Goal: Task Accomplishment & Management: Manage account settings

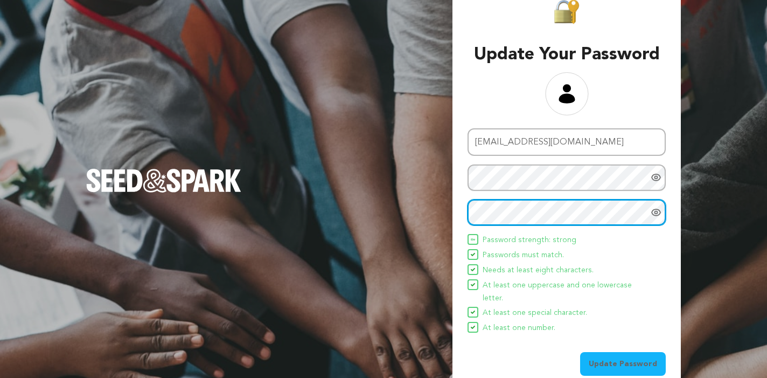
scroll to position [30, 0]
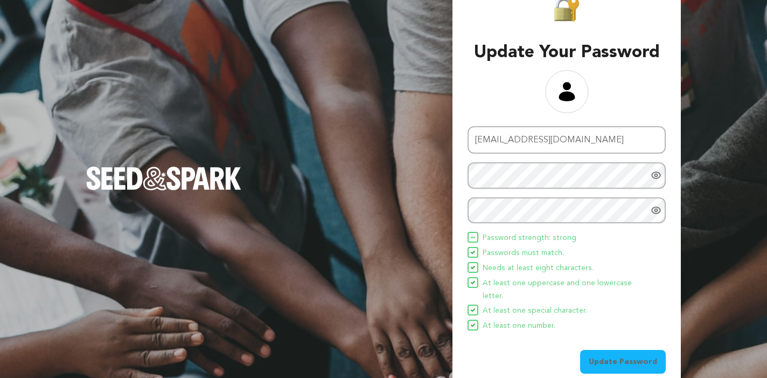
click at [642, 356] on span "Update Password" at bounding box center [623, 361] width 68 height 11
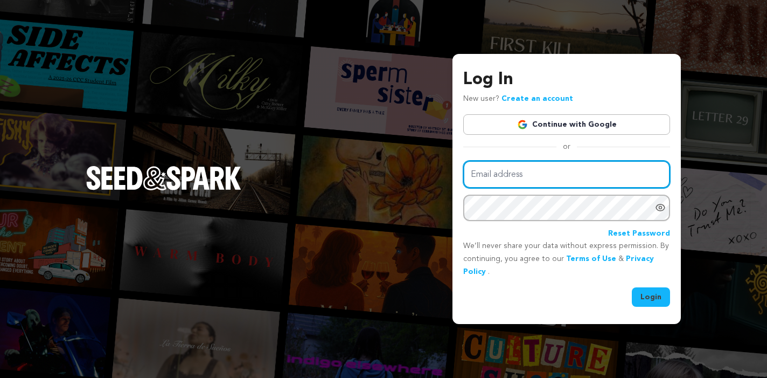
type input "edrakeolton@gmail.com"
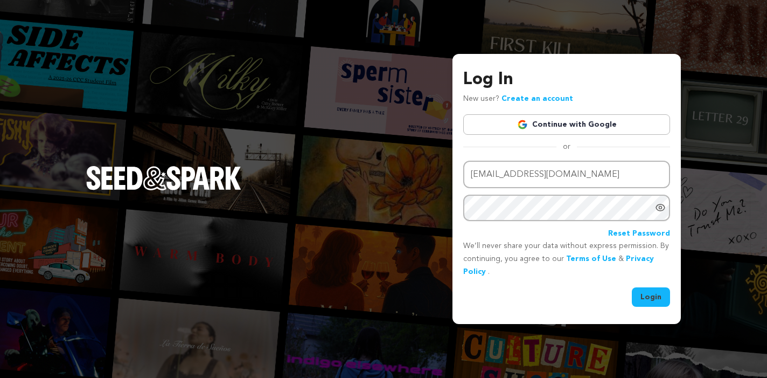
click at [651, 292] on button "Login" at bounding box center [651, 296] width 38 height 19
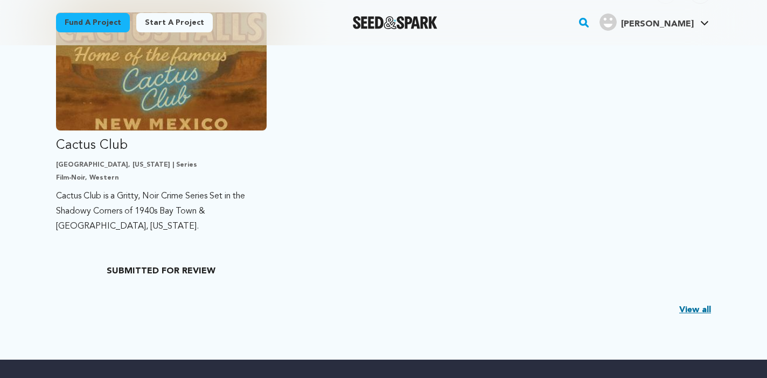
scroll to position [314, 0]
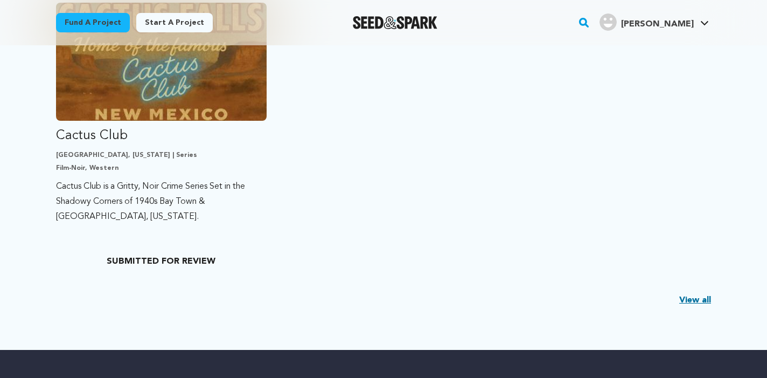
click at [692, 297] on link "View all" at bounding box center [695, 300] width 32 height 13
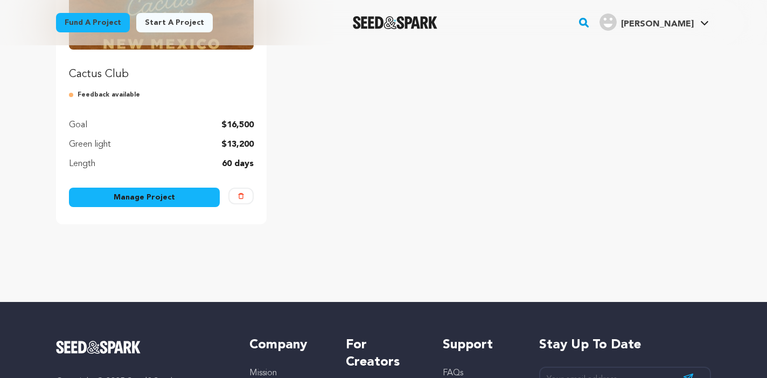
scroll to position [226, 0]
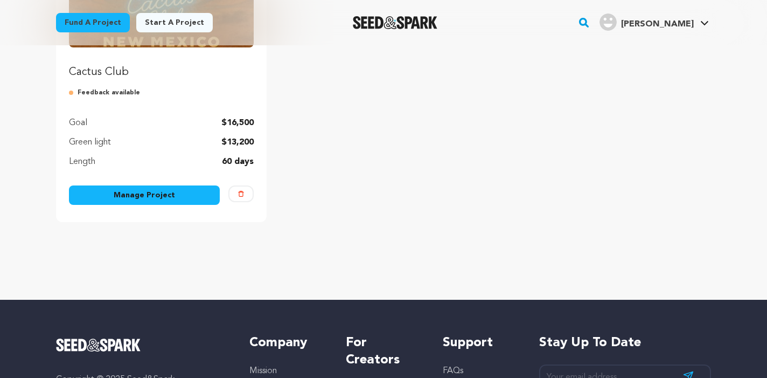
click at [128, 193] on link "Manage Project" at bounding box center [144, 194] width 151 height 19
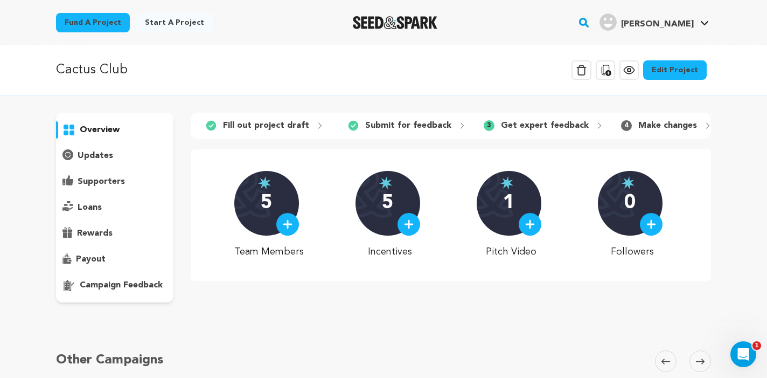
click at [674, 68] on link "Edit Project" at bounding box center [675, 69] width 64 height 19
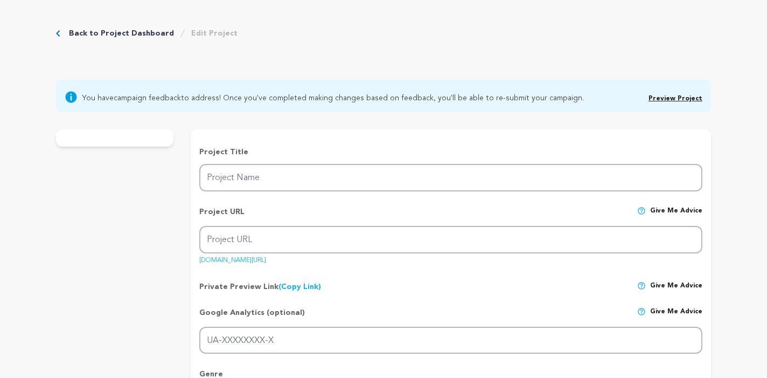
type input "Cactus Club"
type input "cactus-club"
type input "Cactus Club is a Gritty, Noir Crime Series Set in the Shadowy Corners of 1940s …"
type textarea "Two Bay Town mobsters are on the [PERSON_NAME] after flipping on their crime fa…"
type textarea "Finishing Funds, Festival Submissions, and Investor Campaign"
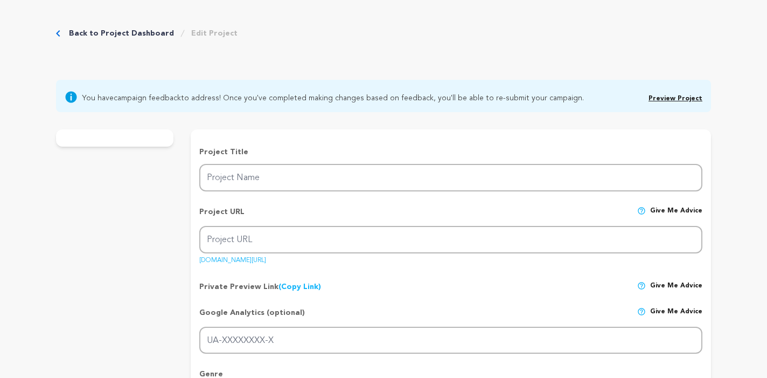
type textarea "Living Lucky Film Company and INSPIRADO"
radio input "true"
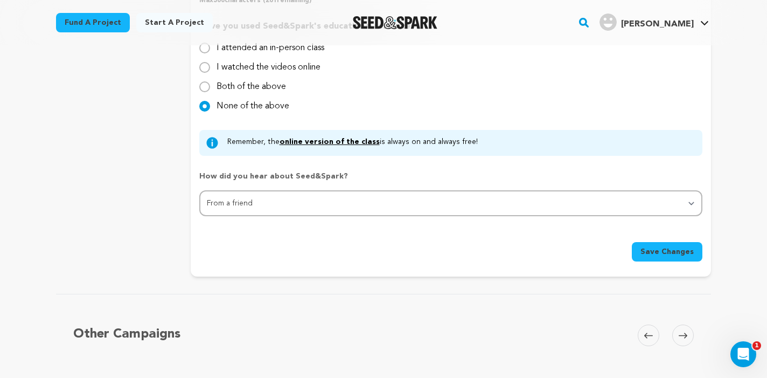
scroll to position [1150, 0]
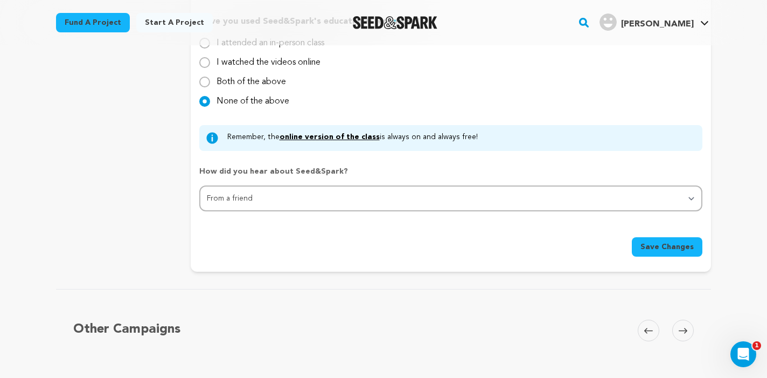
click at [683, 327] on icon at bounding box center [683, 330] width 9 height 8
click at [590, 22] on rect "button" at bounding box center [584, 22] width 13 height 13
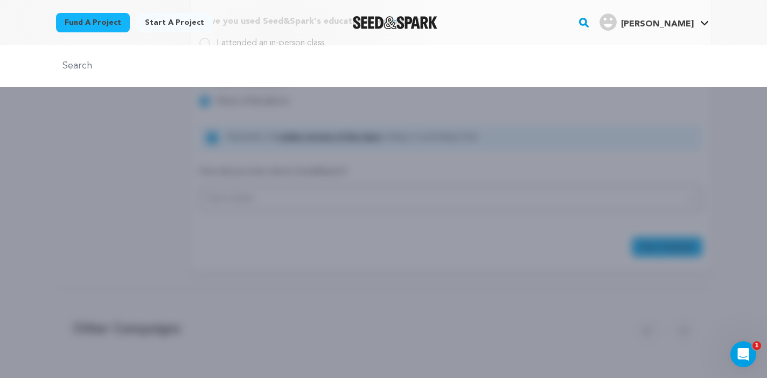
click at [590, 22] on rect "button" at bounding box center [584, 22] width 13 height 13
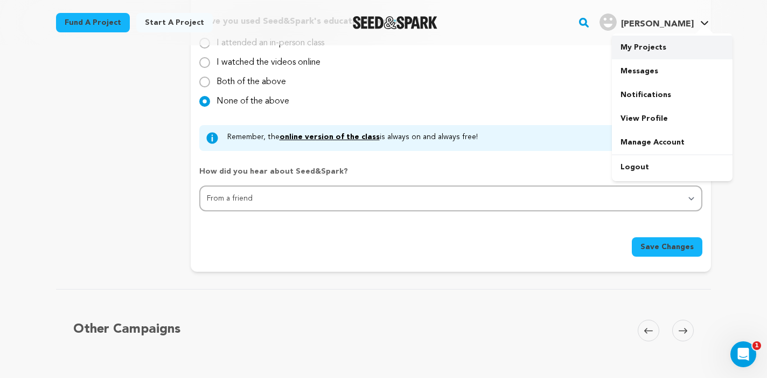
click at [639, 44] on link "My Projects" at bounding box center [672, 48] width 121 height 24
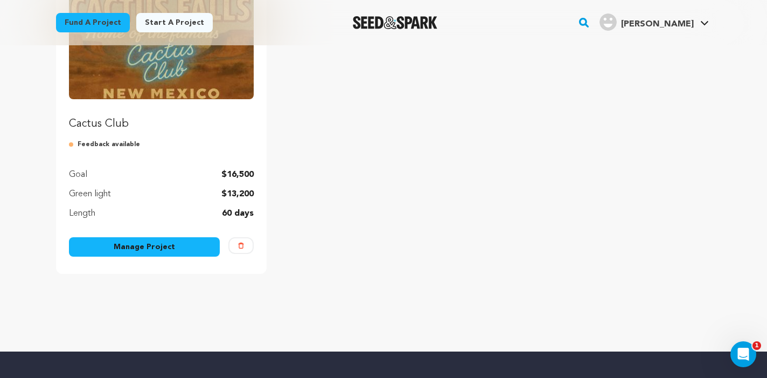
scroll to position [180, 0]
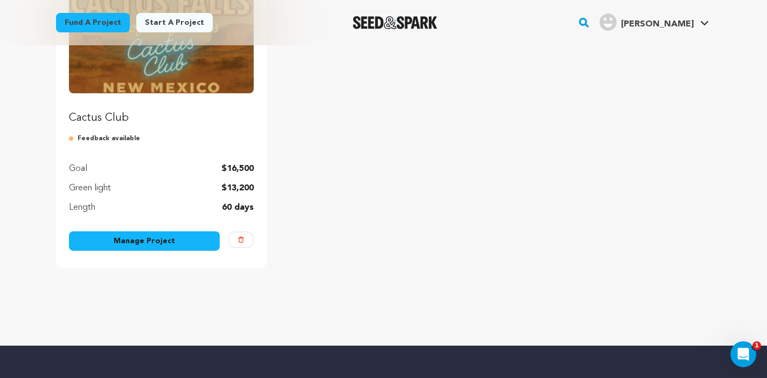
click at [190, 239] on link "Manage Project" at bounding box center [144, 240] width 151 height 19
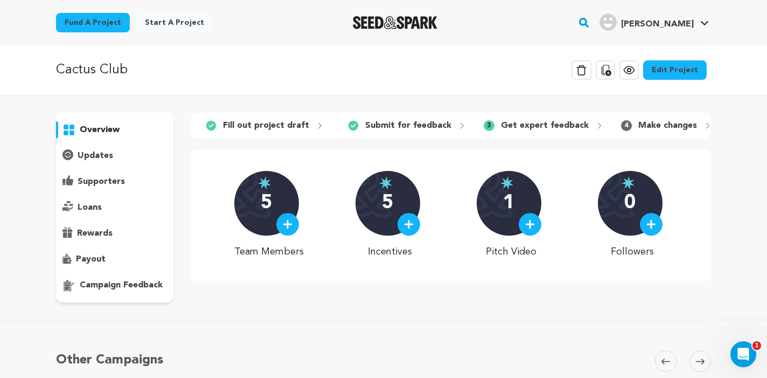
click at [258, 200] on div "5" at bounding box center [266, 203] width 65 height 65
click at [704, 124] on icon at bounding box center [708, 125] width 9 height 9
click at [642, 123] on p "Make changes" at bounding box center [667, 125] width 59 height 13
click at [631, 69] on icon at bounding box center [629, 69] width 3 height 3
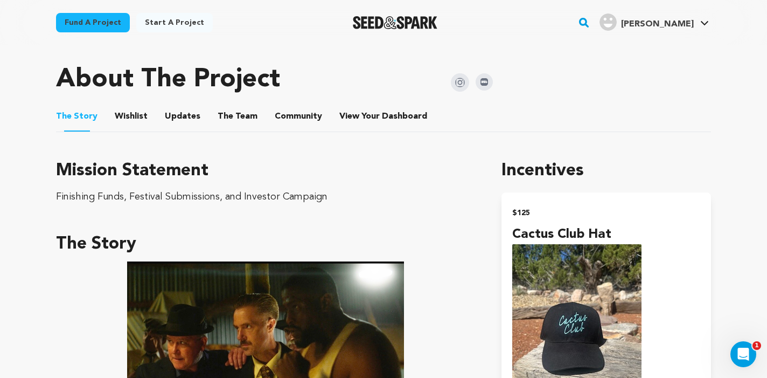
scroll to position [464, 0]
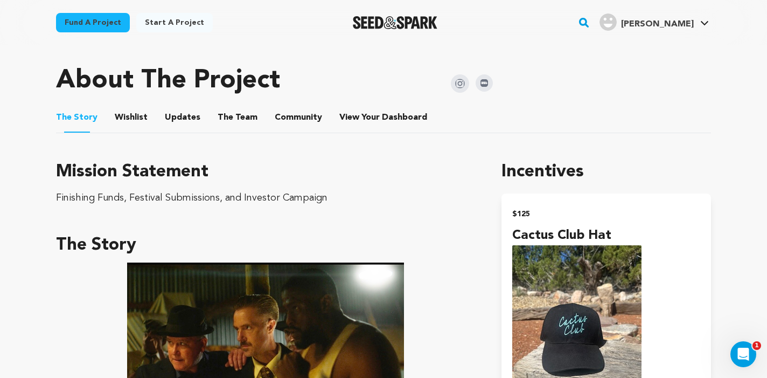
click at [231, 113] on button "The Team" at bounding box center [238, 120] width 26 height 26
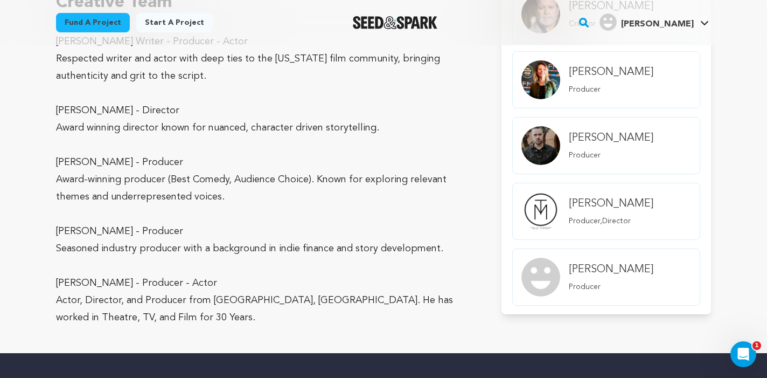
scroll to position [678, 0]
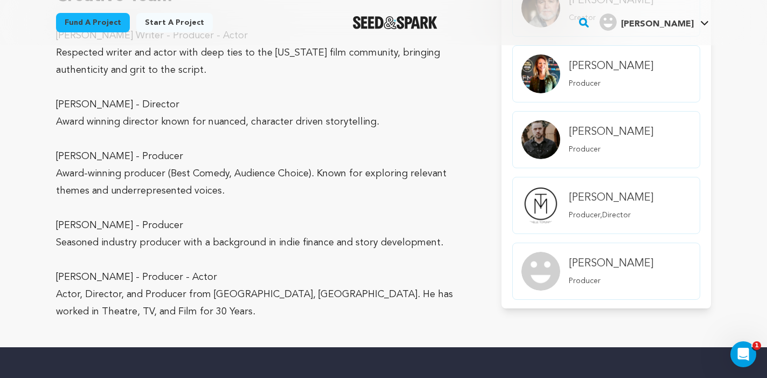
click at [585, 262] on h4 "[PERSON_NAME]" at bounding box center [611, 263] width 85 height 15
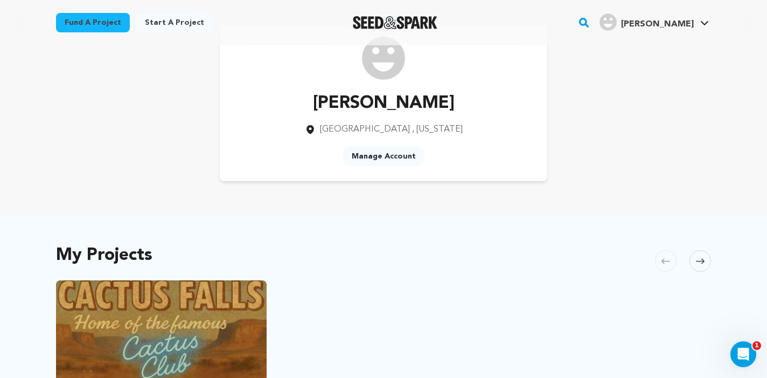
scroll to position [30, 0]
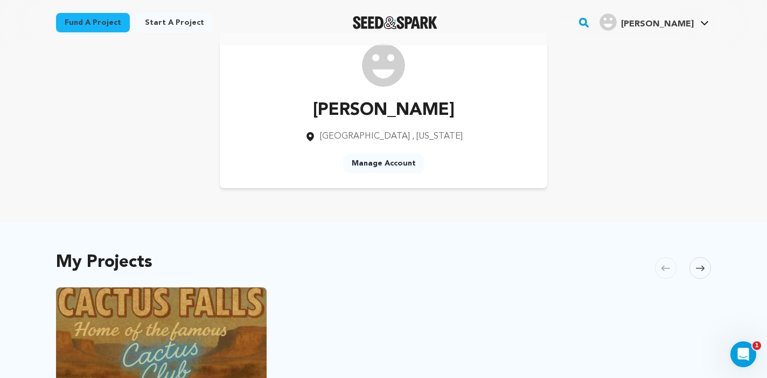
click at [397, 158] on link "Manage Account" at bounding box center [383, 163] width 81 height 19
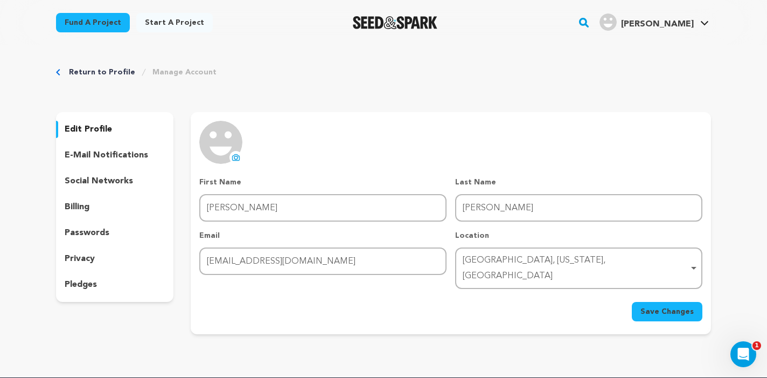
click at [96, 128] on p "edit profile" at bounding box center [88, 129] width 47 height 13
click at [80, 125] on p "edit profile" at bounding box center [88, 129] width 47 height 13
click at [80, 124] on p "edit profile" at bounding box center [88, 129] width 47 height 13
click at [648, 306] on span "Save Changes" at bounding box center [667, 311] width 53 height 11
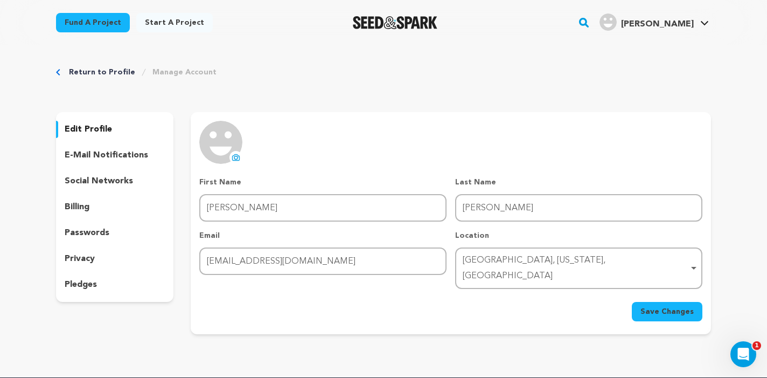
click at [93, 69] on link "Return to Profile" at bounding box center [102, 72] width 66 height 11
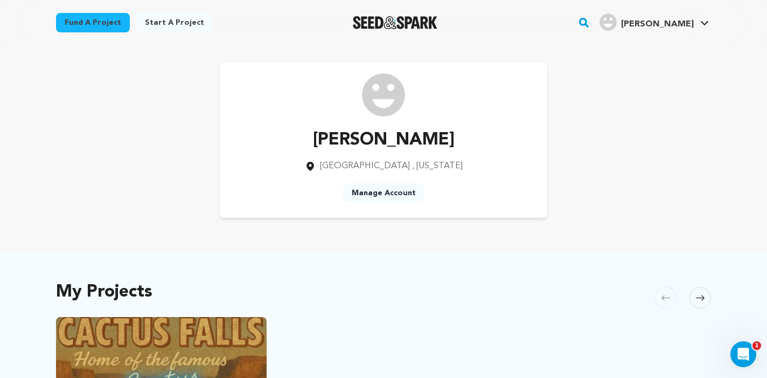
click at [383, 192] on link "Manage Account" at bounding box center [383, 192] width 81 height 19
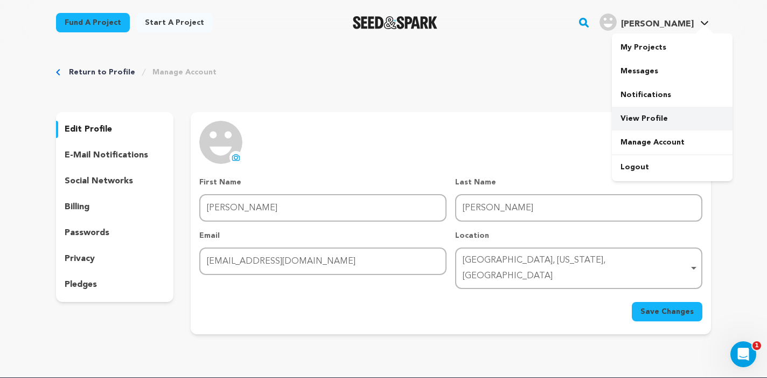
click at [651, 116] on link "View Profile" at bounding box center [672, 119] width 121 height 24
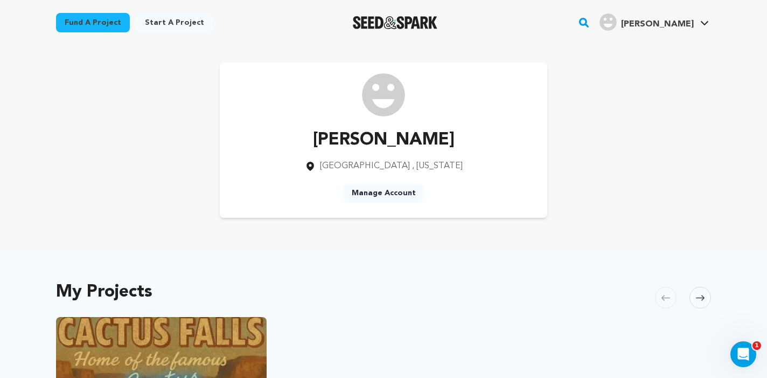
click at [379, 191] on link "Manage Account" at bounding box center [383, 192] width 81 height 19
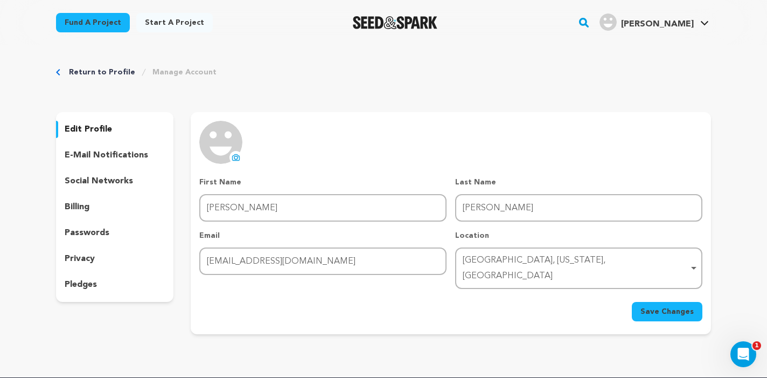
click at [88, 68] on link "Return to Profile" at bounding box center [102, 72] width 66 height 11
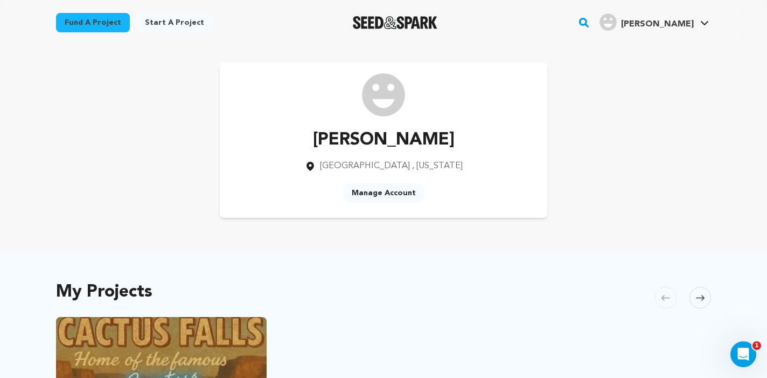
click at [704, 294] on icon at bounding box center [700, 298] width 9 height 8
click at [699, 296] on icon at bounding box center [700, 298] width 9 height 8
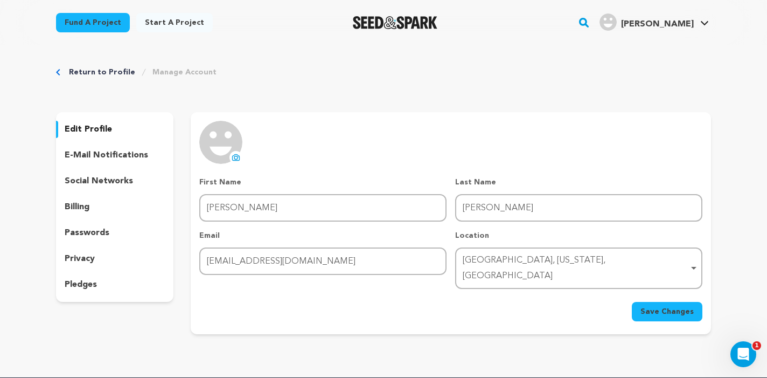
click at [77, 69] on link "Return to Profile" at bounding box center [102, 72] width 66 height 11
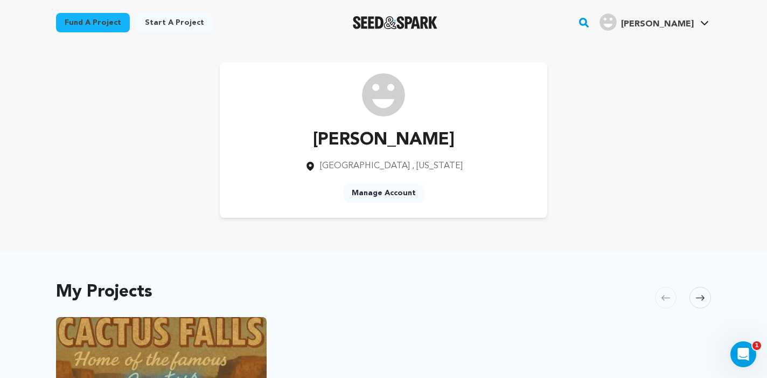
click at [701, 294] on icon at bounding box center [700, 298] width 9 height 8
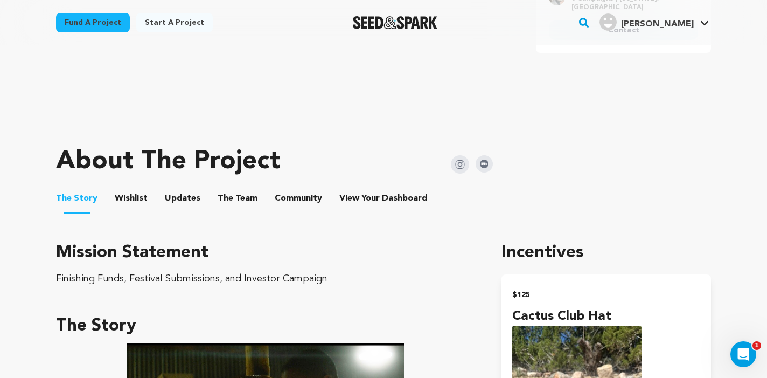
scroll to position [381, 0]
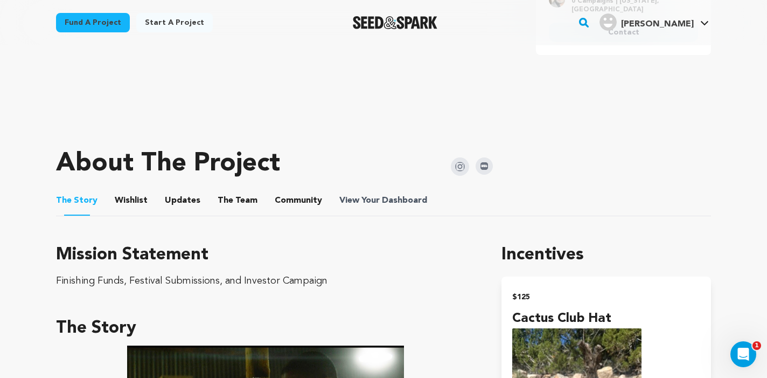
click at [361, 197] on span "View Your Dashboard" at bounding box center [384, 200] width 90 height 13
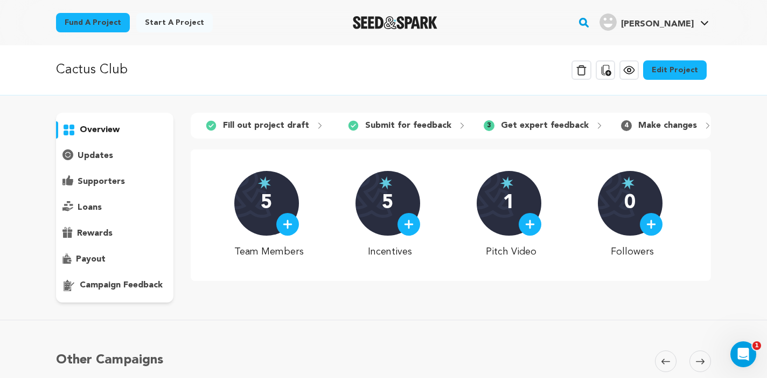
click at [263, 200] on div "5" at bounding box center [266, 203] width 65 height 65
click at [704, 122] on icon at bounding box center [708, 125] width 9 height 9
click at [704, 128] on icon at bounding box center [708, 125] width 9 height 9
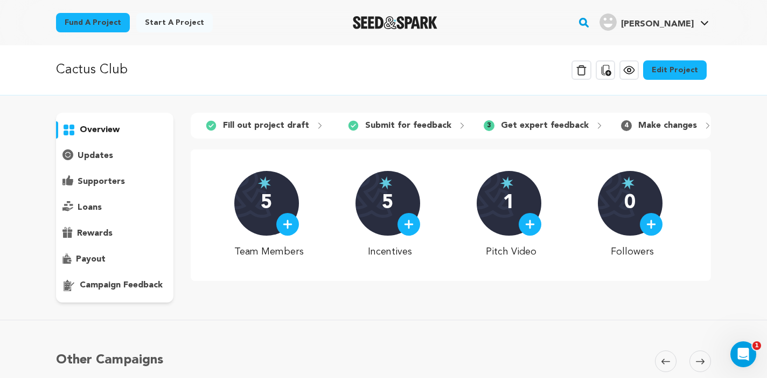
click at [706, 124] on icon at bounding box center [707, 125] width 3 height 5
click at [683, 97] on div "Cactus Club Delete Campaign Copy public preview link View project Edit Project …" at bounding box center [383, 238] width 767 height 387
click at [680, 68] on link "Edit Project" at bounding box center [675, 69] width 64 height 19
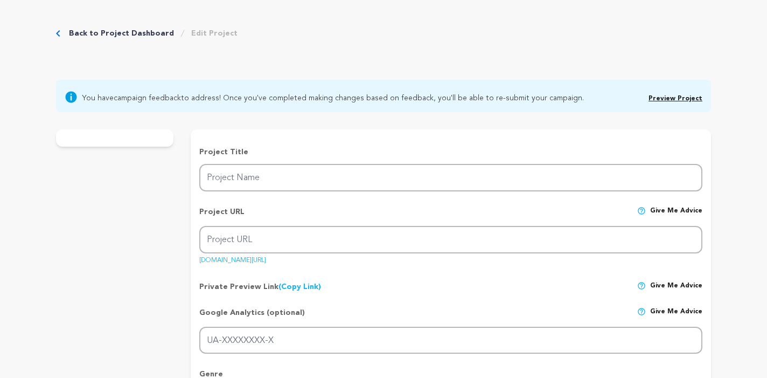
type input "Cactus Club"
type input "cactus-club"
type input "Cactus Club is a Gritty, Noir Crime Series Set in the Shadowy Corners of 1940s …"
type textarea "Two Bay Town mobsters are on the lam after flipping on their crime family. They…"
type textarea "Finishing Funds, Festival Submissions, and Investor Campaign"
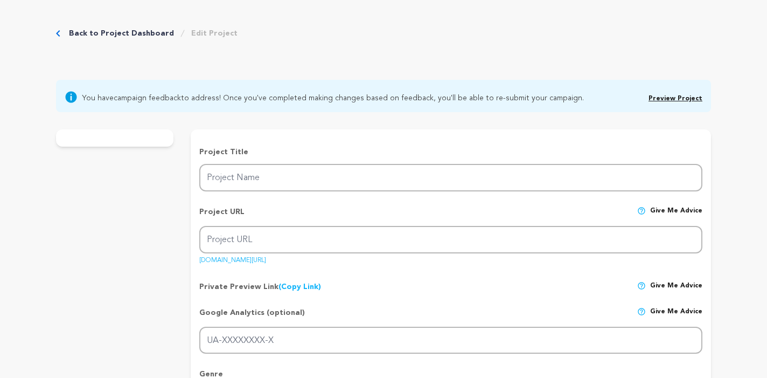
type textarea "Living Lucky Film Company and INSPIRADO"
radio input "true"
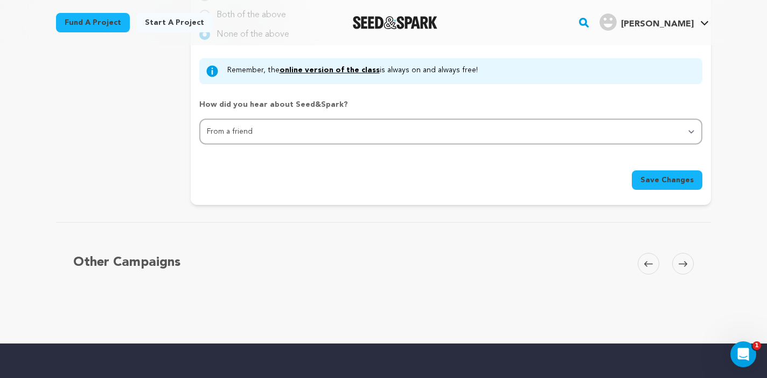
scroll to position [1220, 0]
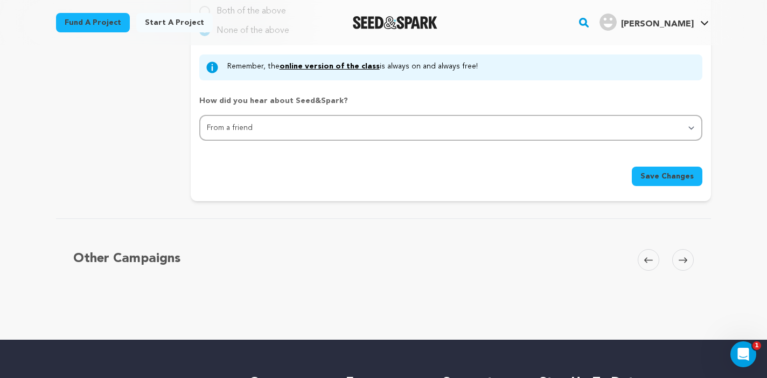
click at [684, 256] on icon at bounding box center [683, 260] width 9 height 8
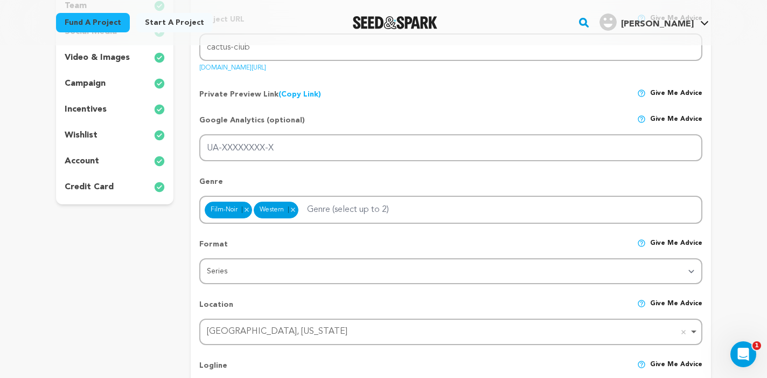
scroll to position [0, 0]
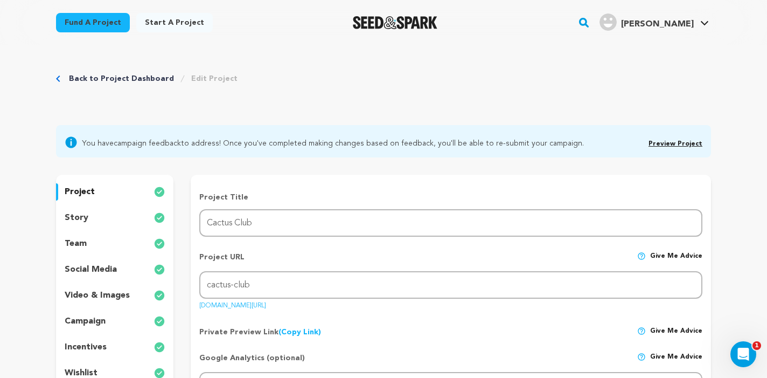
click at [72, 241] on p "team" at bounding box center [76, 243] width 22 height 13
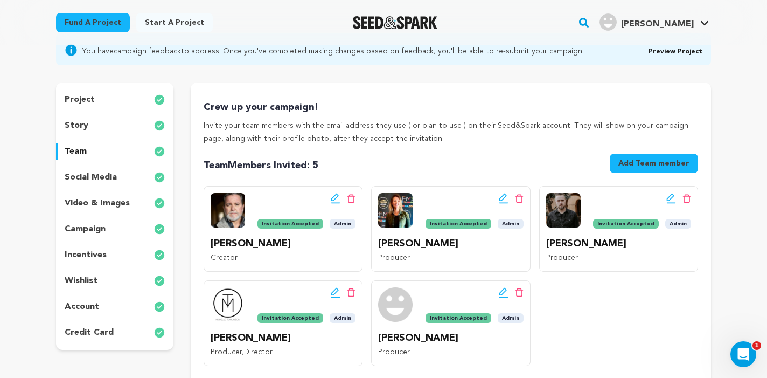
scroll to position [91, 0]
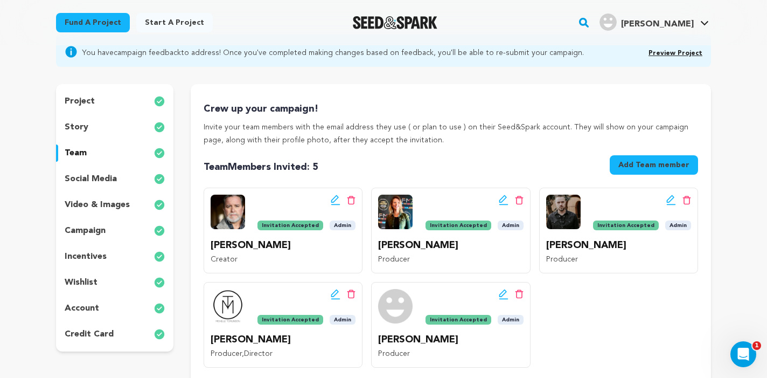
click at [505, 291] on icon at bounding box center [504, 294] width 10 height 11
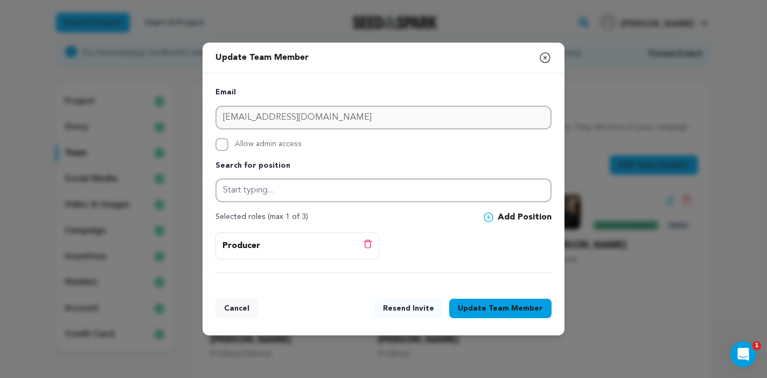
click at [481, 307] on button "Update Team Member" at bounding box center [500, 307] width 102 height 19
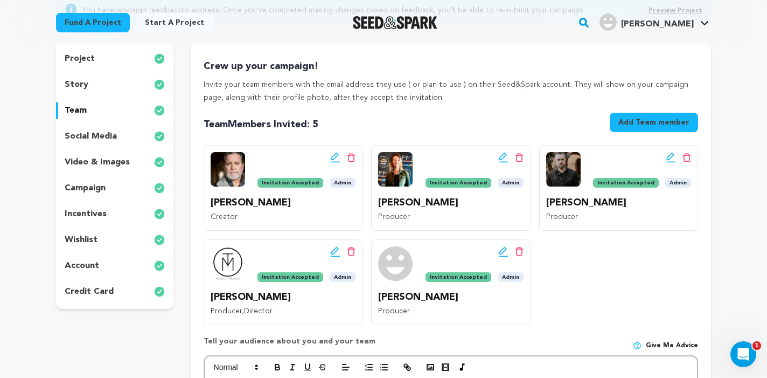
scroll to position [134, 0]
click at [392, 259] on img at bounding box center [395, 263] width 34 height 34
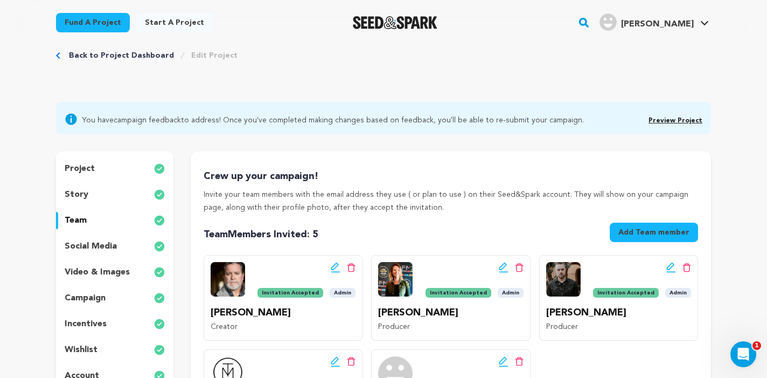
scroll to position [0, 0]
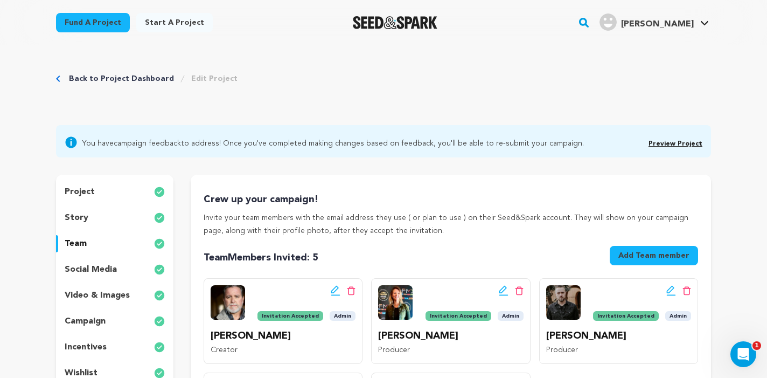
click at [213, 79] on link "Edit Project" at bounding box center [214, 78] width 46 height 11
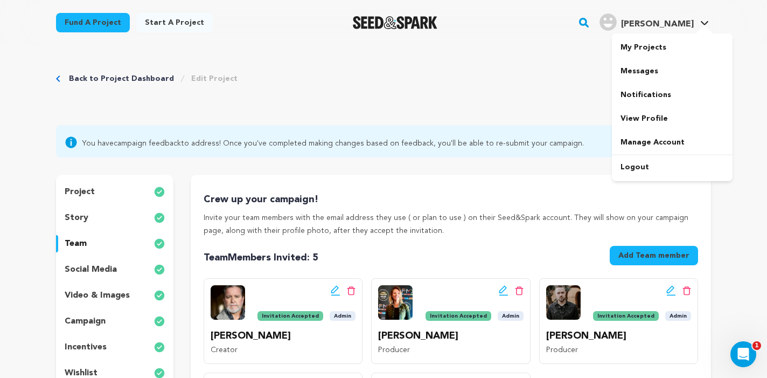
click at [706, 22] on icon at bounding box center [704, 22] width 9 height 5
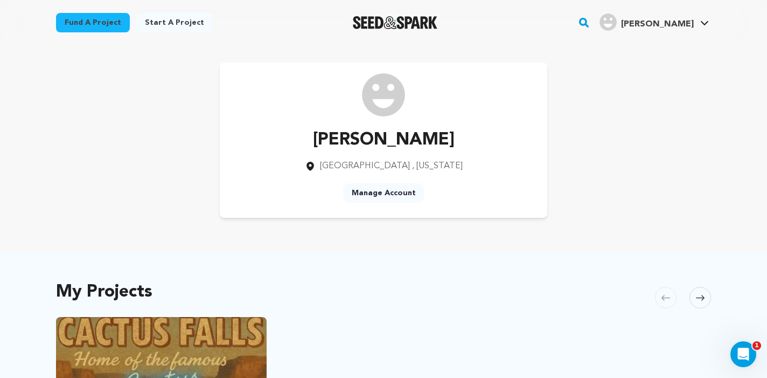
click at [367, 191] on link "Manage Account" at bounding box center [383, 192] width 81 height 19
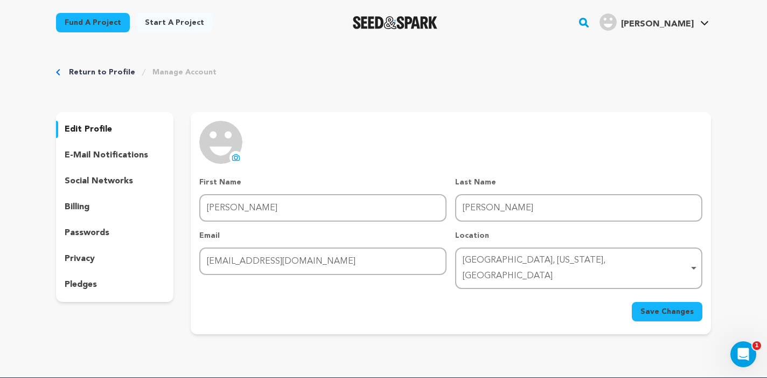
click at [94, 126] on p "edit profile" at bounding box center [88, 129] width 47 height 13
click at [235, 155] on icon at bounding box center [236, 157] width 9 height 9
click at [650, 306] on span "Save Changes" at bounding box center [667, 311] width 53 height 11
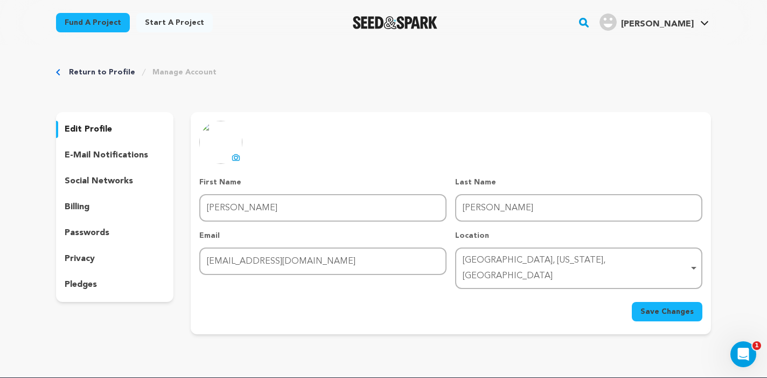
click at [745, 20] on icon "button" at bounding box center [743, 21] width 6 height 6
click at [57, 72] on icon "Breadcrumb" at bounding box center [58, 72] width 4 height 6
